Goal: Find specific page/section: Find specific page/section

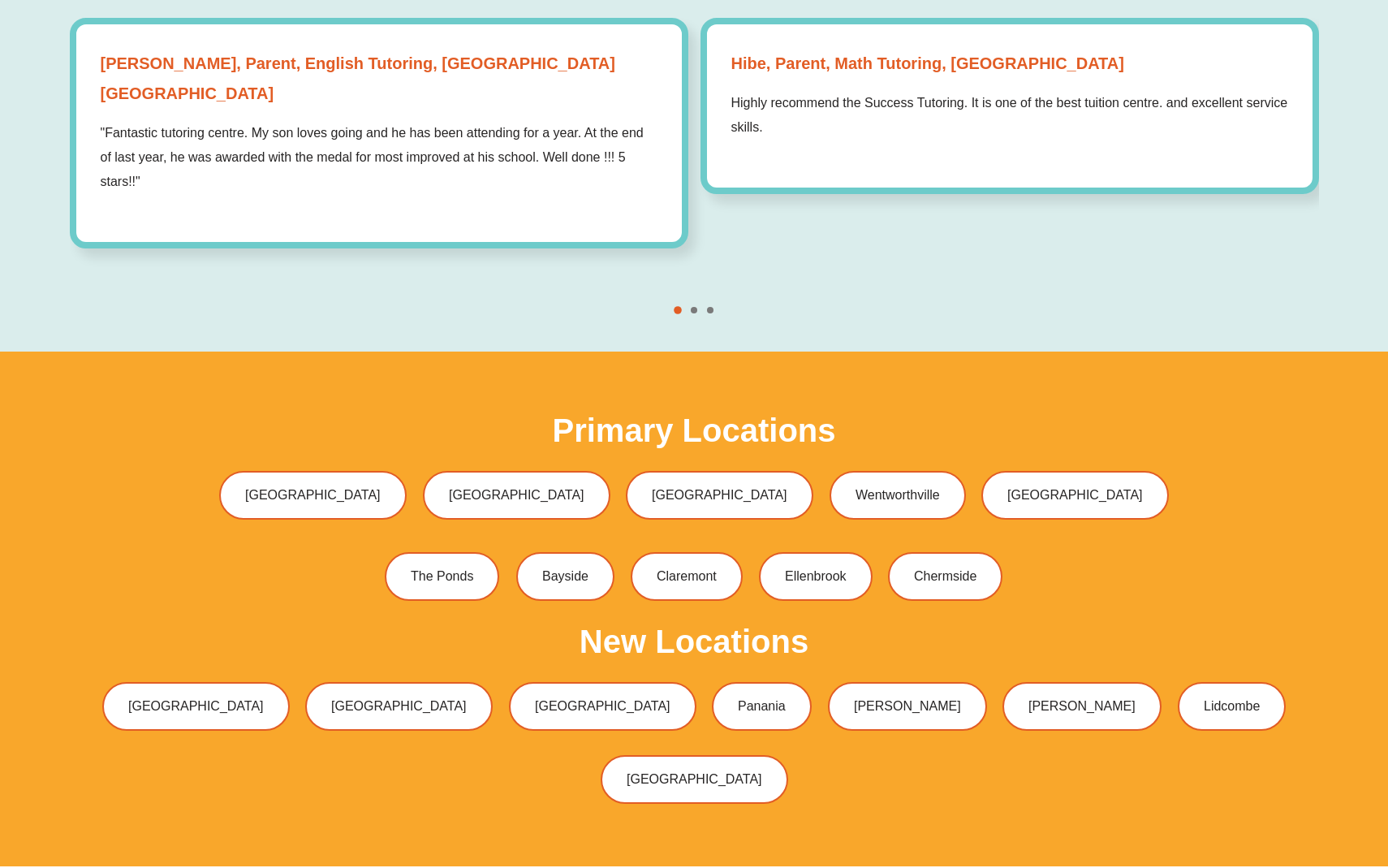
scroll to position [5082, 0]
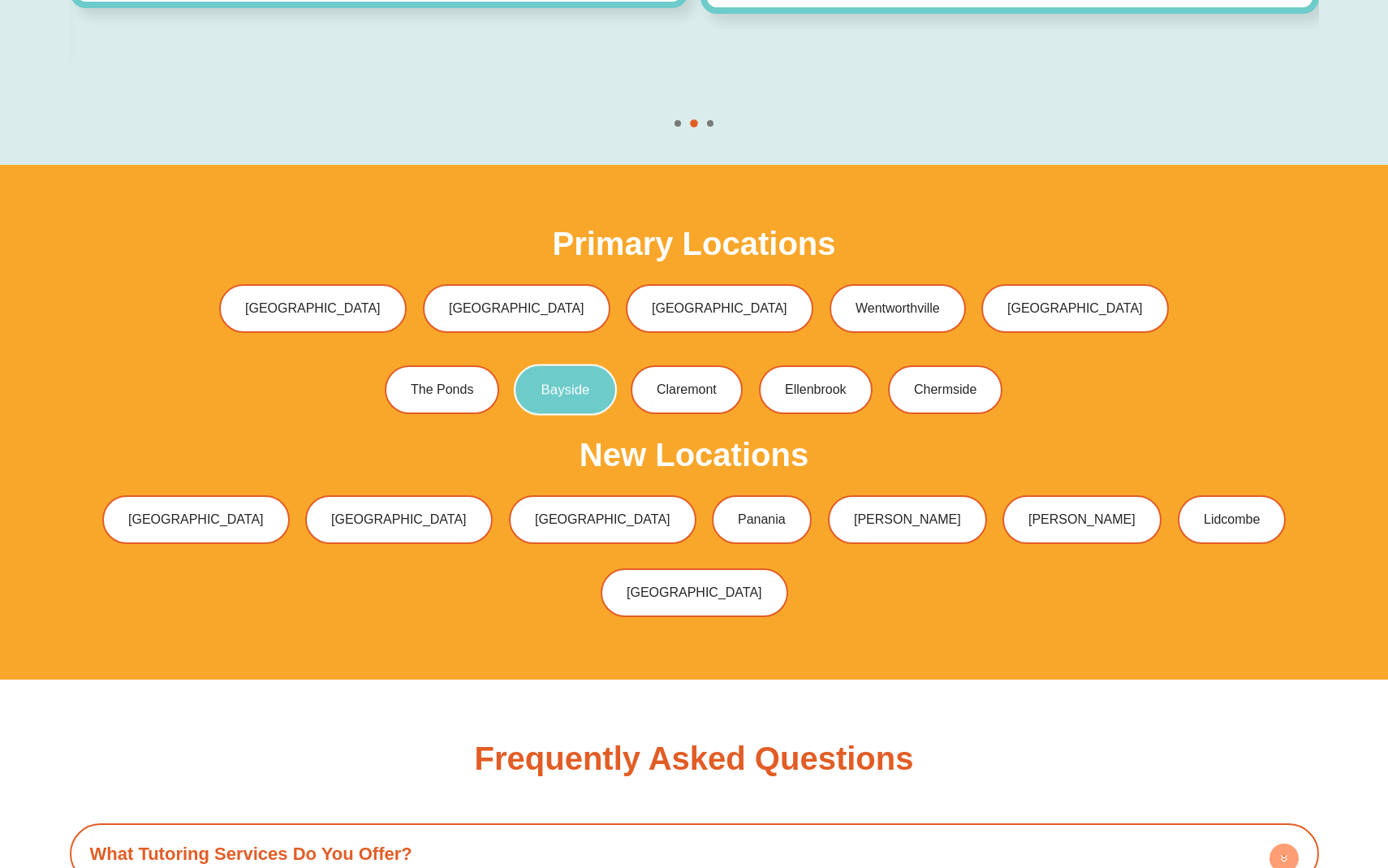
click at [553, 383] on span "Bayside" at bounding box center [565, 390] width 48 height 14
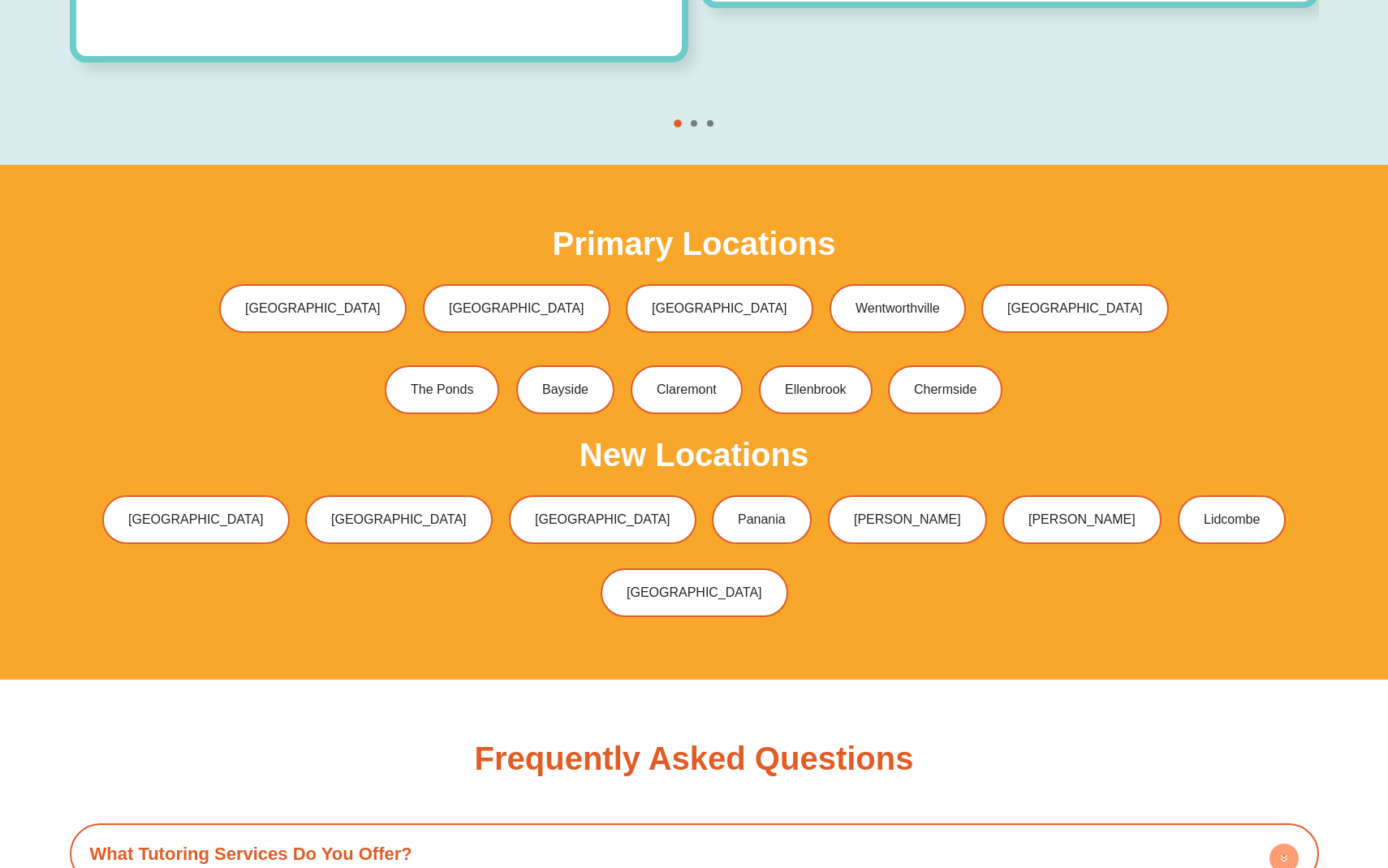
click at [239, 488] on div "Blacktown Bankstown Hurstville Panania Hornsby Gordon Lidcombe" at bounding box center [694, 520] width 1249 height 65
